Goal: Task Accomplishment & Management: Manage account settings

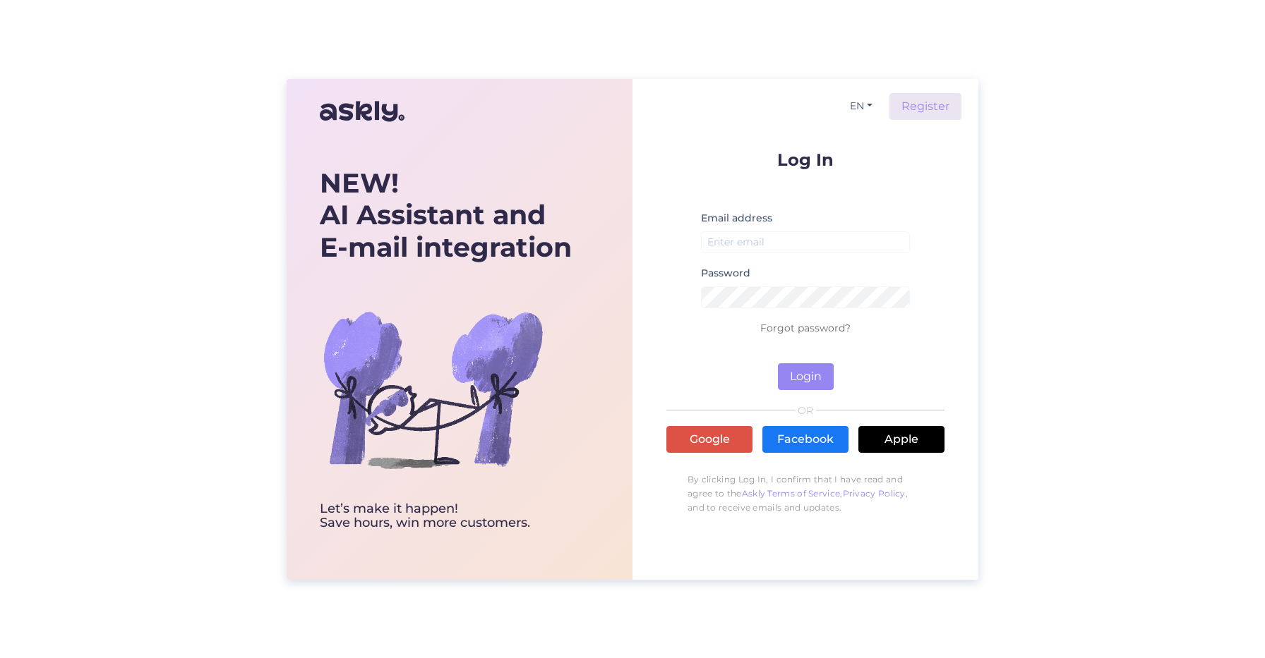
click at [746, 248] on input "email" at bounding box center [805, 242] width 209 height 22
type input "[PERSON_NAME][EMAIL_ADDRESS][PERSON_NAME][DOMAIN_NAME]"
click at [778, 363] on button "Login" at bounding box center [806, 376] width 56 height 27
click at [821, 378] on button "Login" at bounding box center [806, 376] width 56 height 27
click at [808, 327] on link "Forgot password?" at bounding box center [805, 328] width 90 height 13
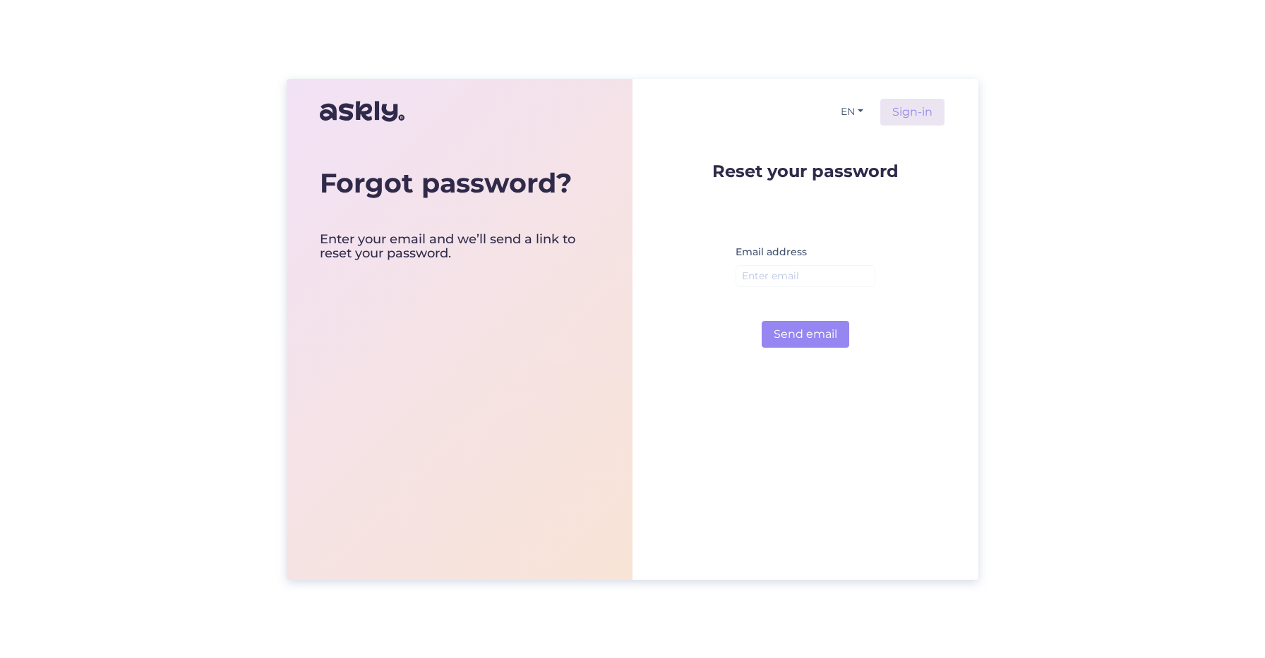
click at [795, 287] on div "Email address" at bounding box center [805, 270] width 140 height 55
click at [795, 280] on input "email" at bounding box center [805, 276] width 140 height 22
type input "a"
type input "[PERSON_NAME][EMAIL_ADDRESS][PERSON_NAME][DOMAIN_NAME]"
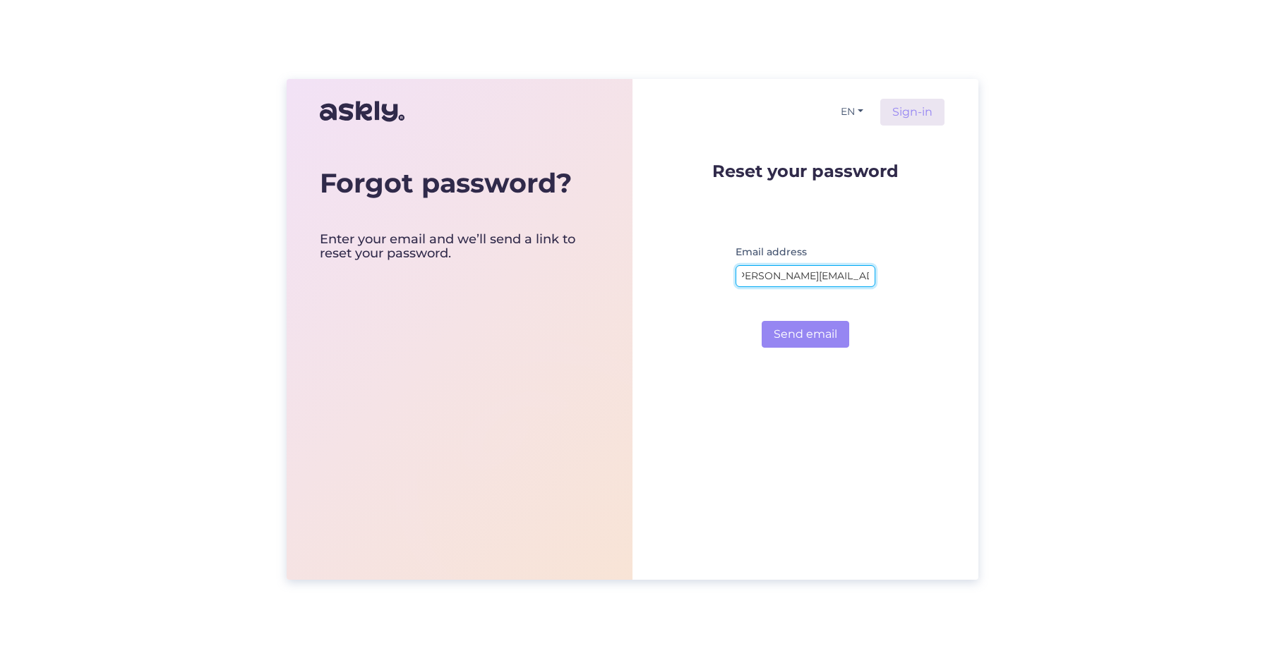
click at [761, 321] on button "Send email" at bounding box center [805, 334] width 88 height 27
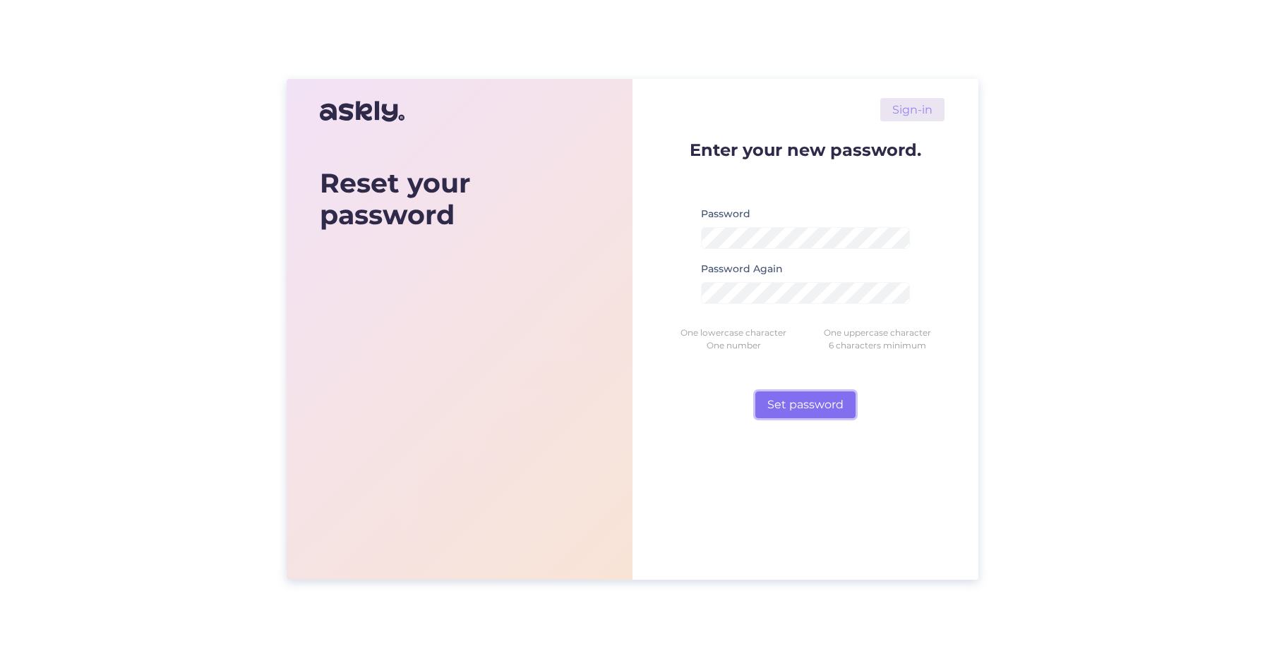
click at [801, 409] on button "Set password" at bounding box center [805, 405] width 100 height 27
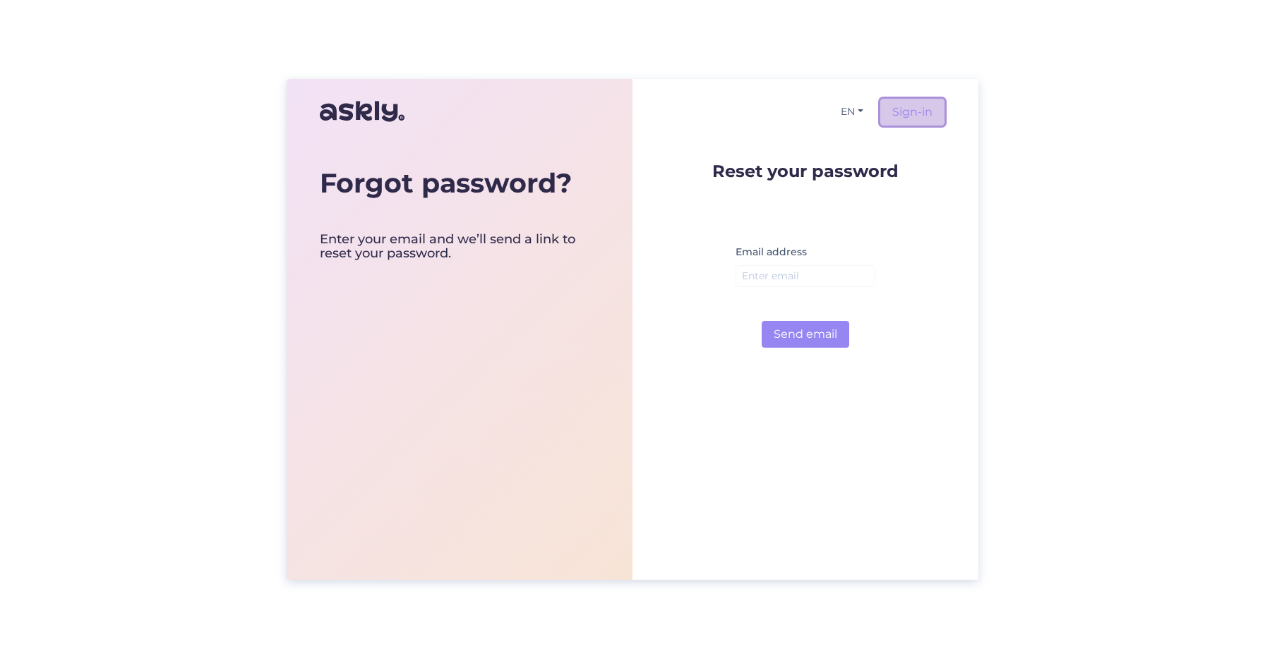
click at [905, 122] on link "Sign-in" at bounding box center [912, 112] width 64 height 27
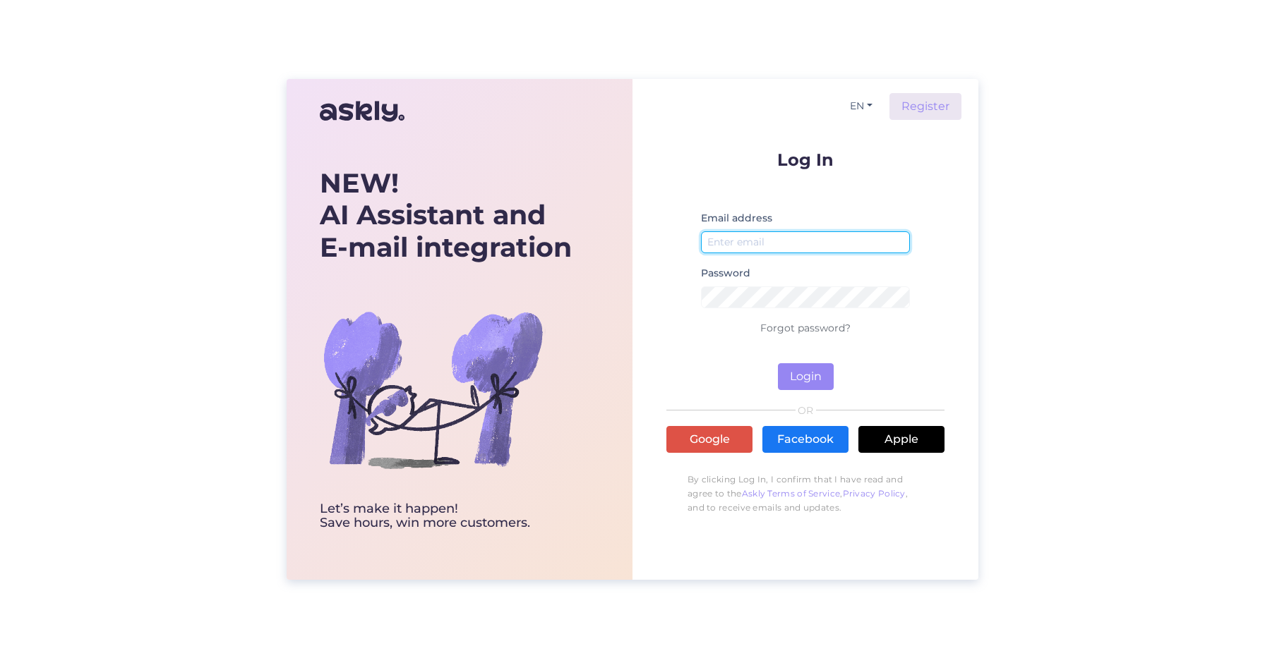
click at [792, 239] on input "email" at bounding box center [805, 242] width 209 height 22
type input "[PERSON_NAME][EMAIL_ADDRESS][PERSON_NAME][DOMAIN_NAME]"
click at [808, 378] on button "Login" at bounding box center [806, 376] width 56 height 27
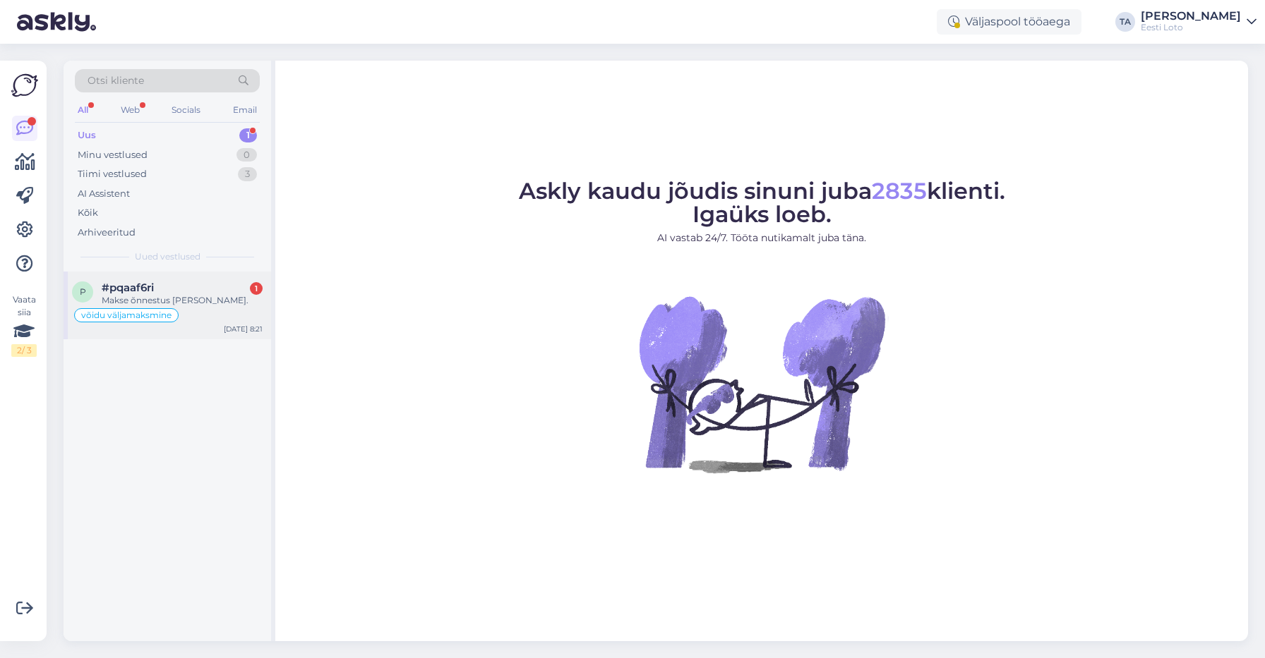
click at [135, 289] on span "#pqaaf6ri" at bounding box center [128, 288] width 52 height 13
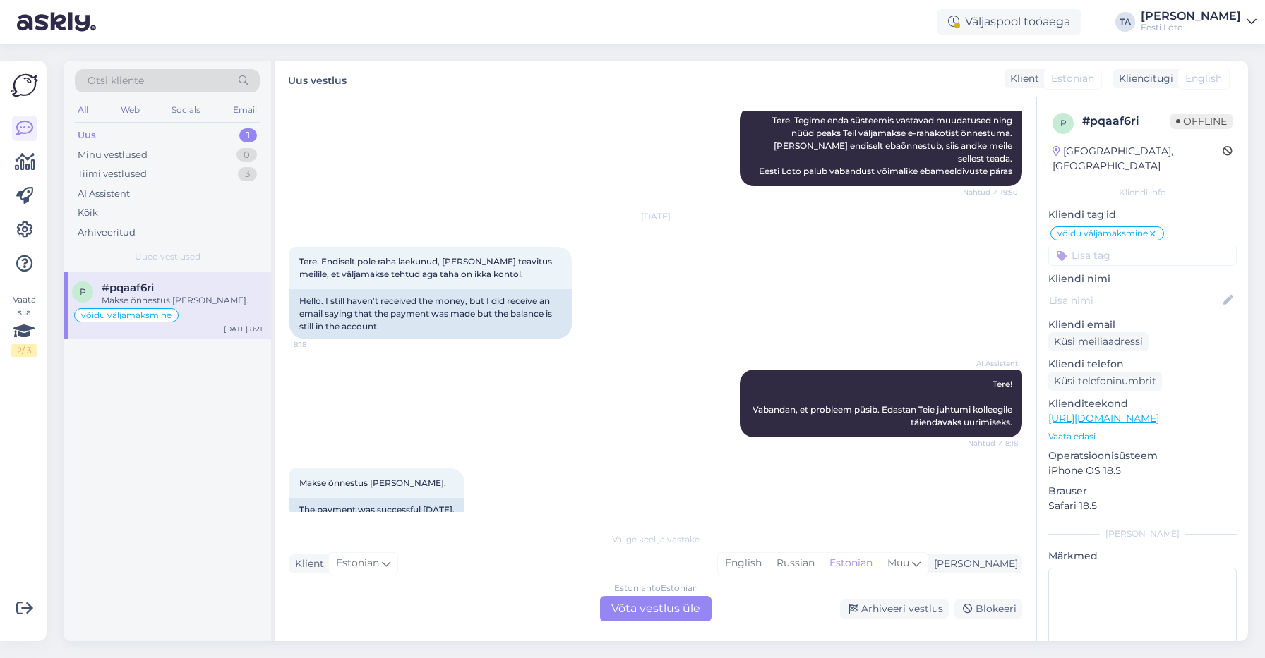
scroll to position [474, 0]
